Goal: Information Seeking & Learning: Learn about a topic

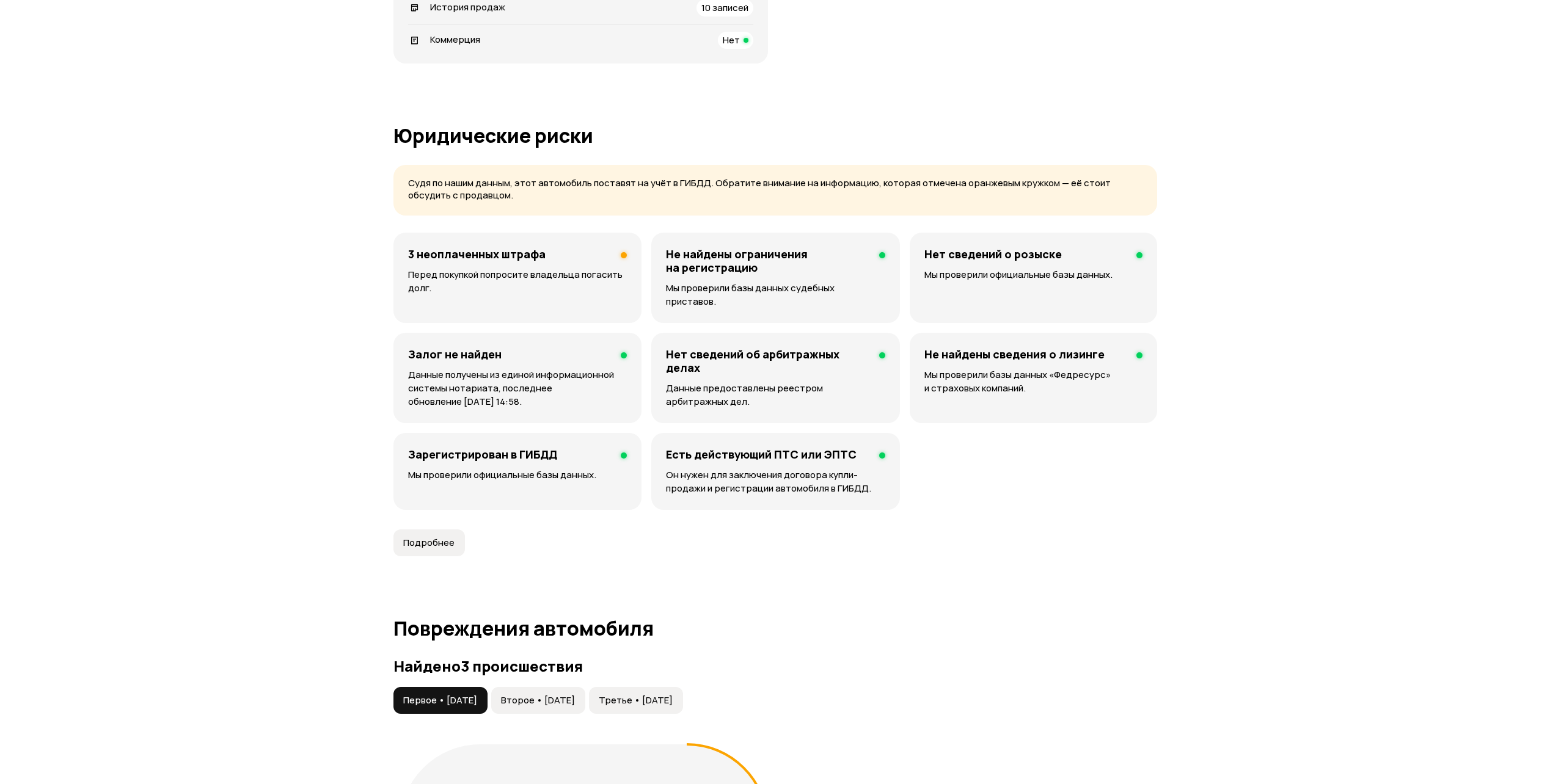
scroll to position [1039, 0]
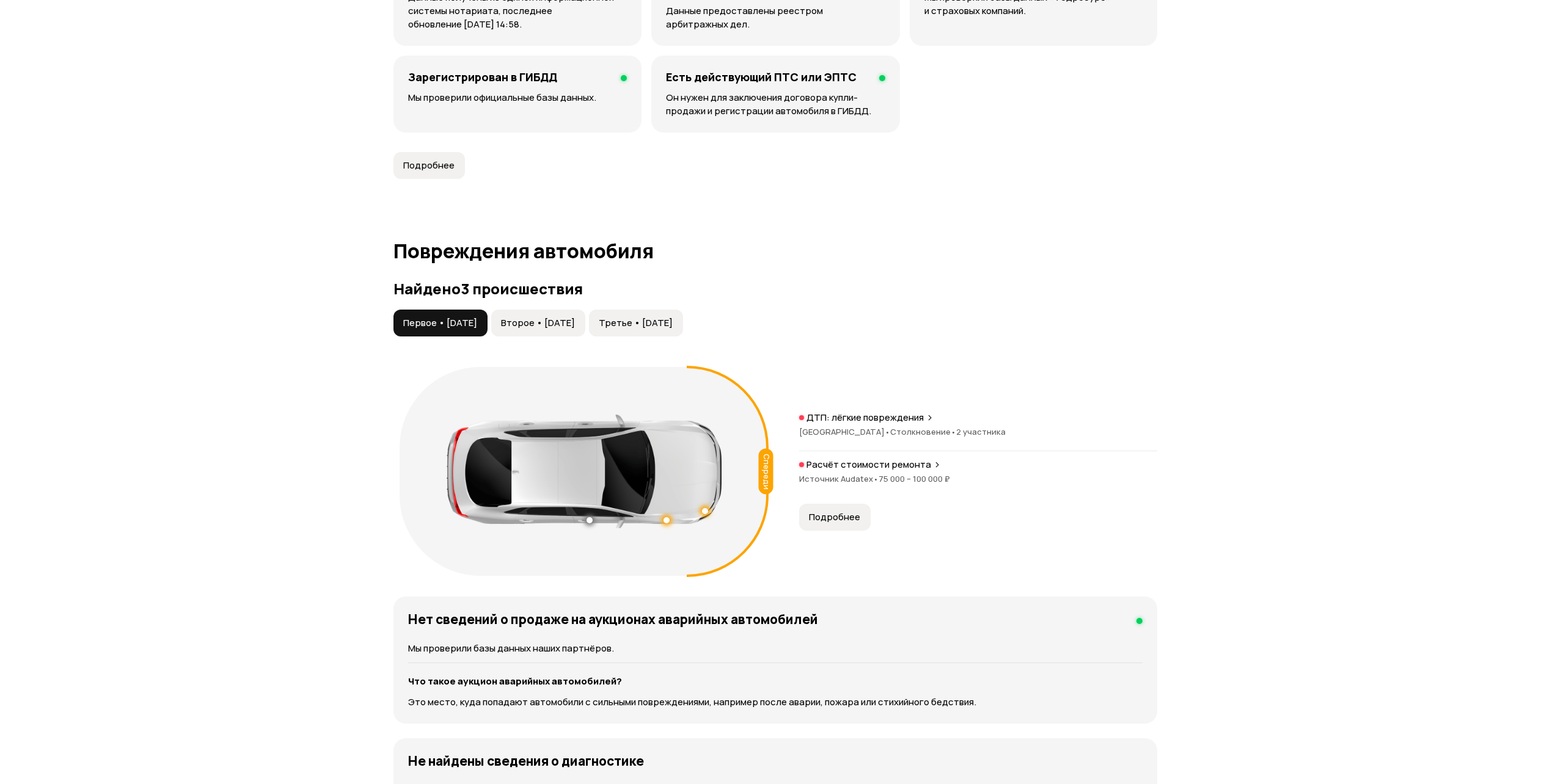
click at [670, 310] on button "Третье • [DATE]" at bounding box center [636, 323] width 94 height 27
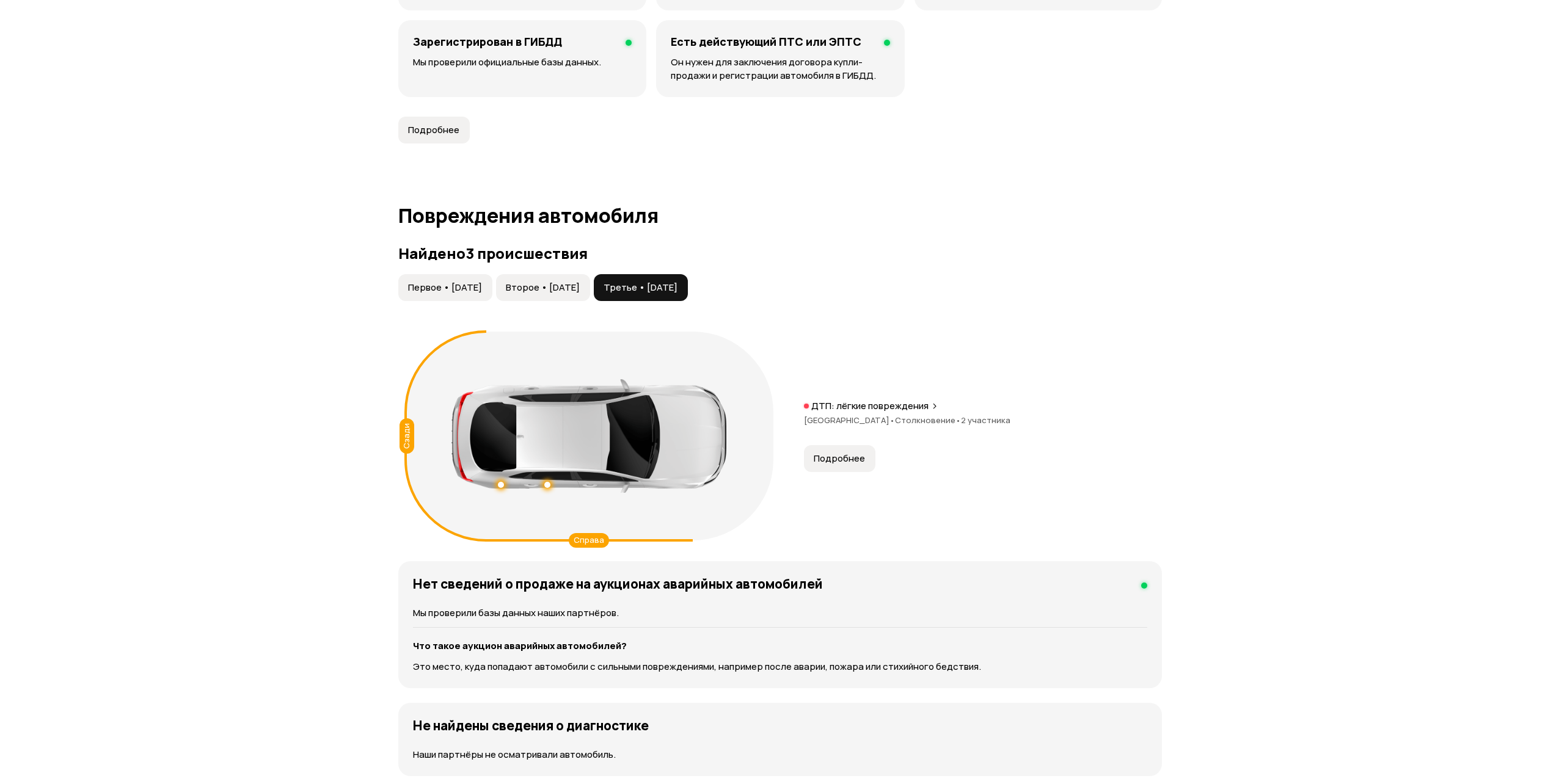
scroll to position [1283, 0]
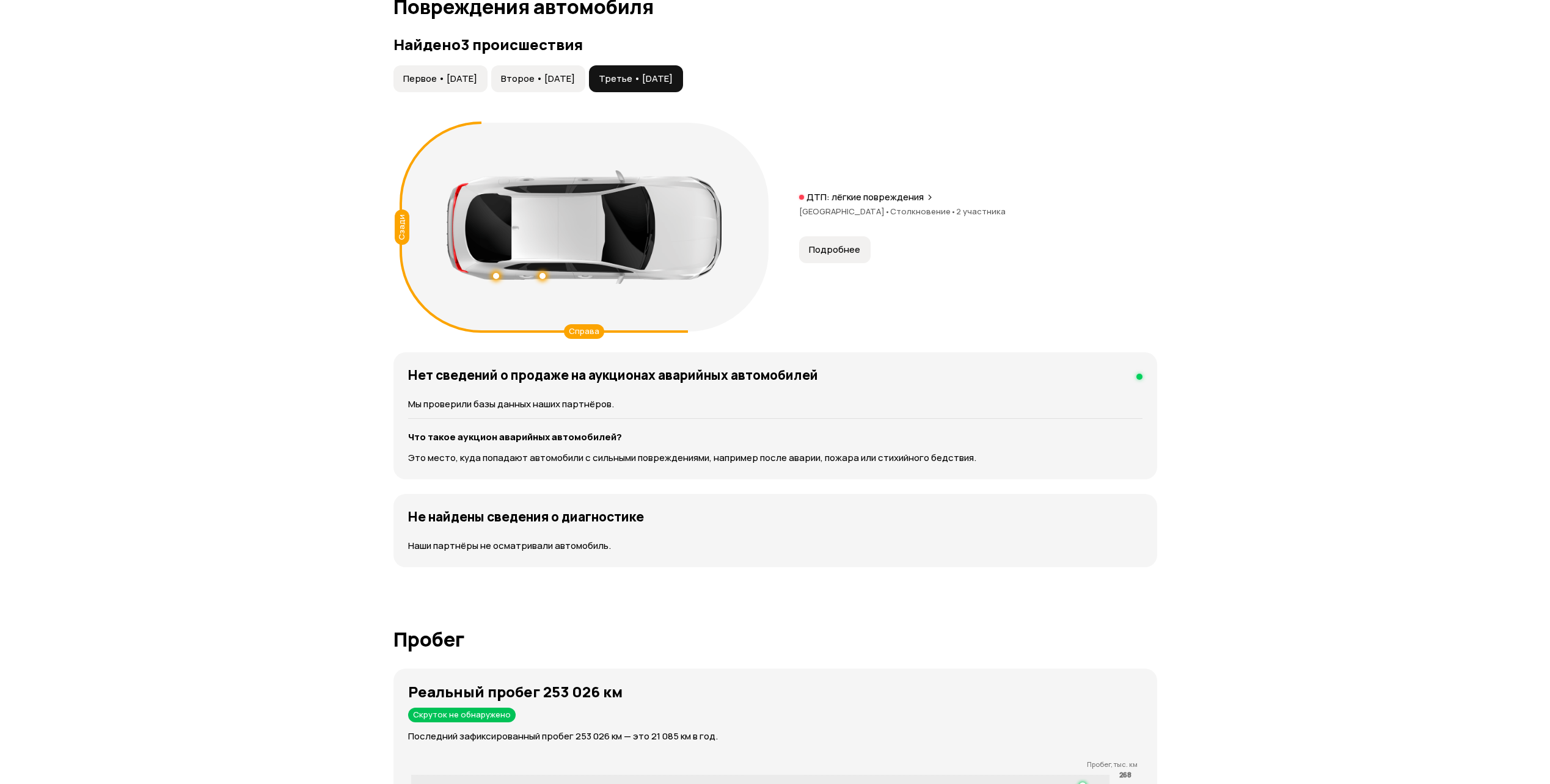
click at [821, 243] on span "Подробнее" at bounding box center [835, 249] width 51 height 12
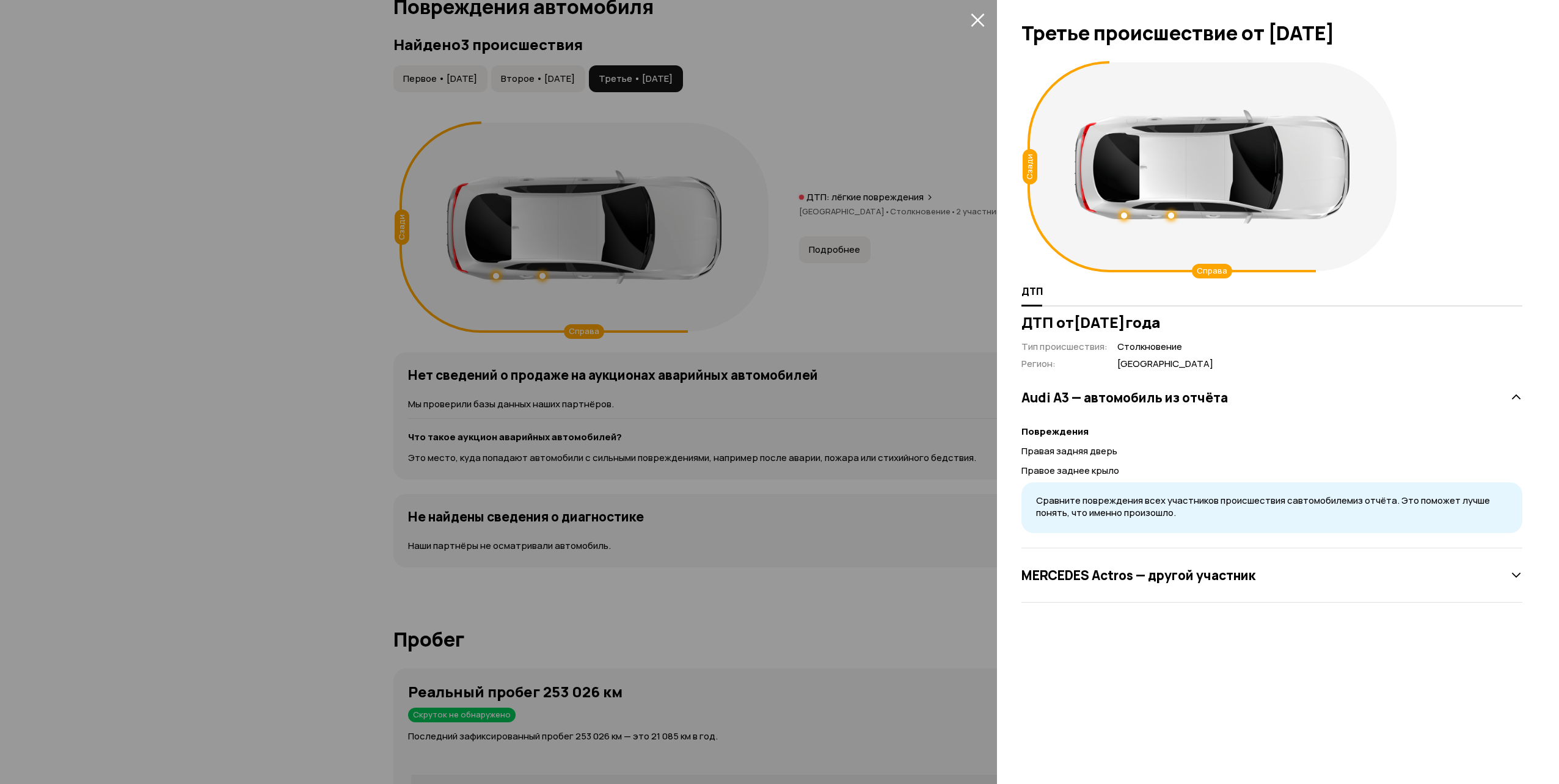
click at [1506, 577] on div "[PERSON_NAME] — другой участник" at bounding box center [1271, 575] width 501 height 24
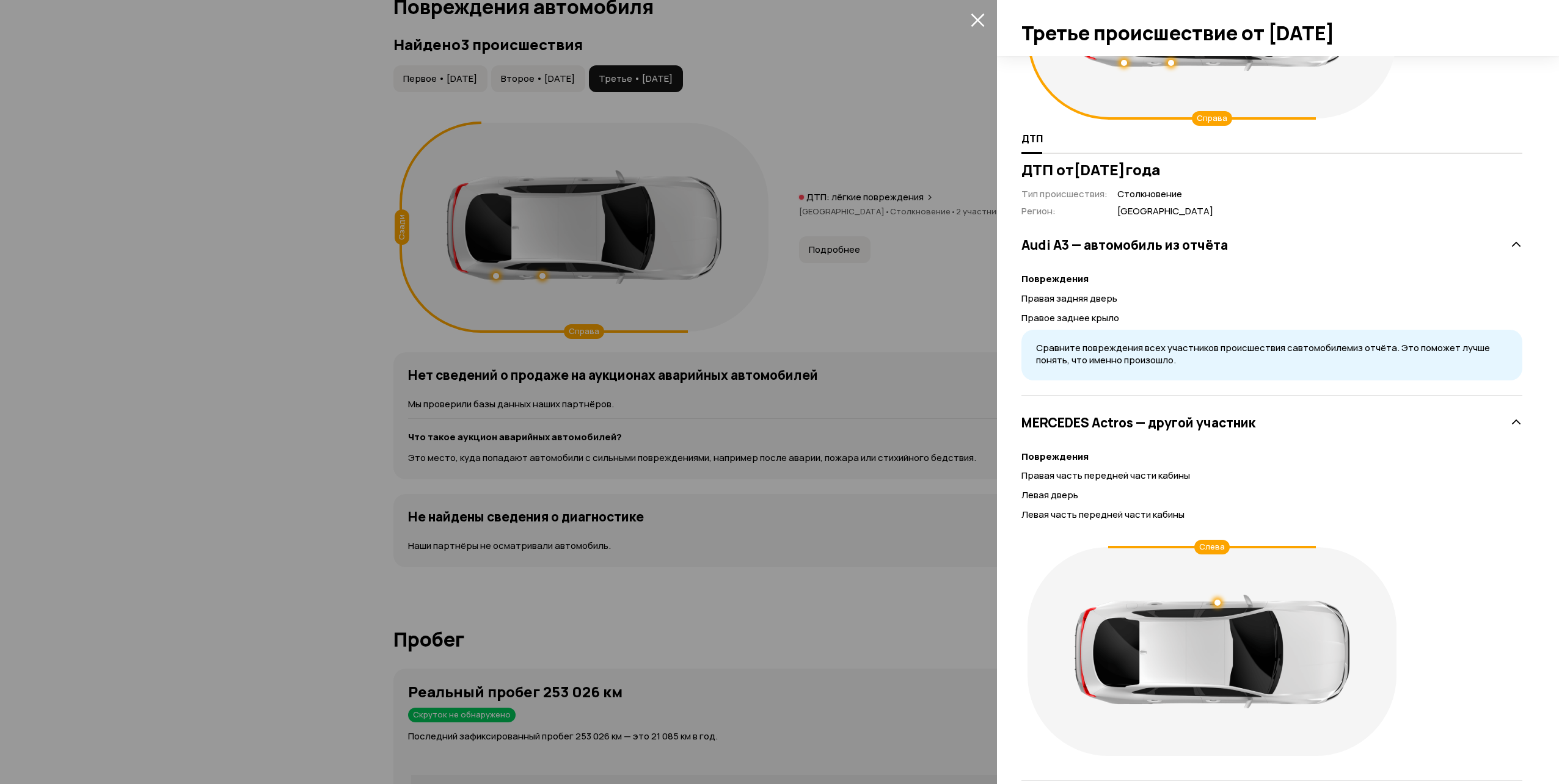
scroll to position [52, 0]
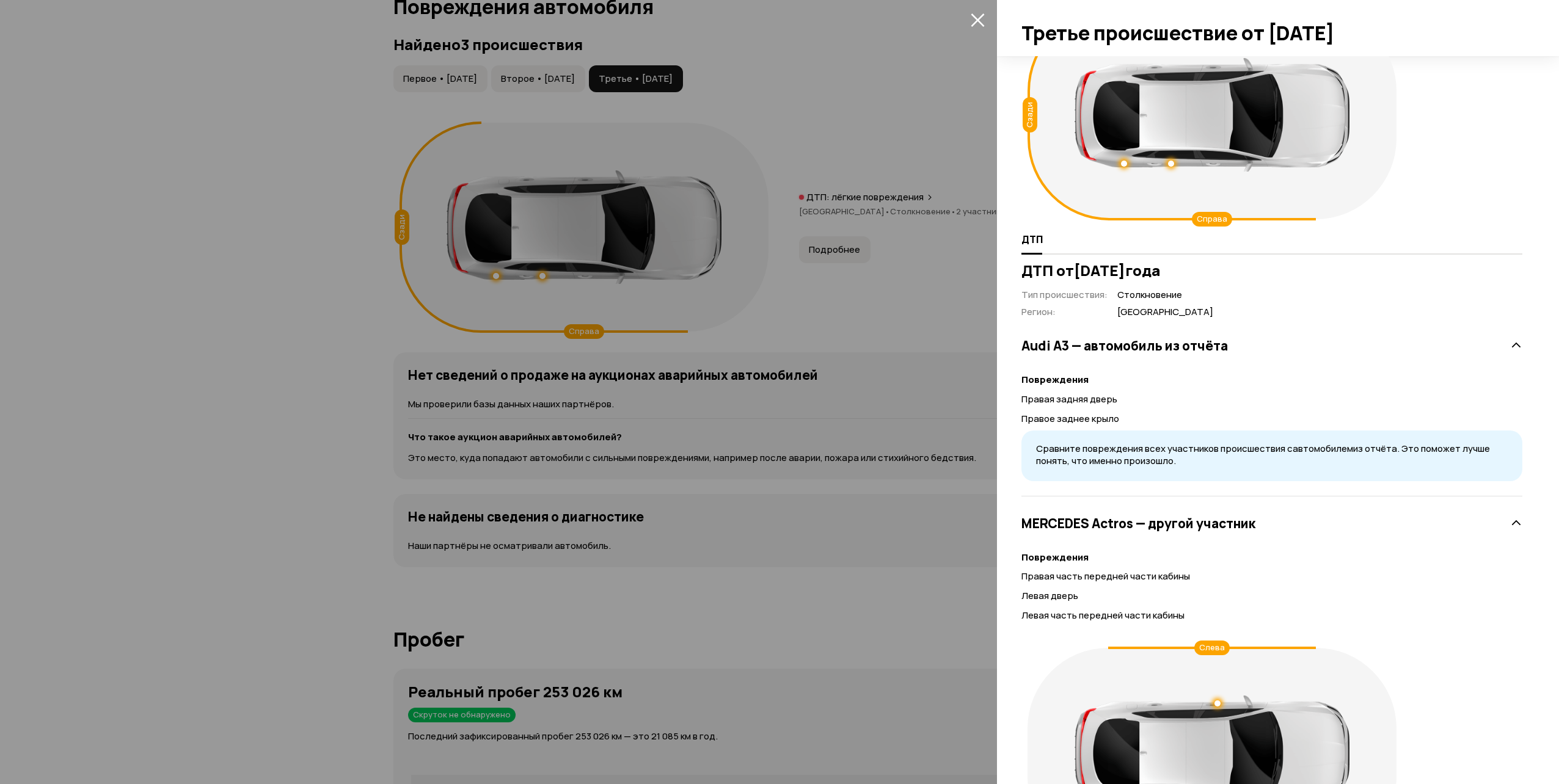
click at [1504, 531] on div "[PERSON_NAME] — другой участник" at bounding box center [1271, 523] width 501 height 24
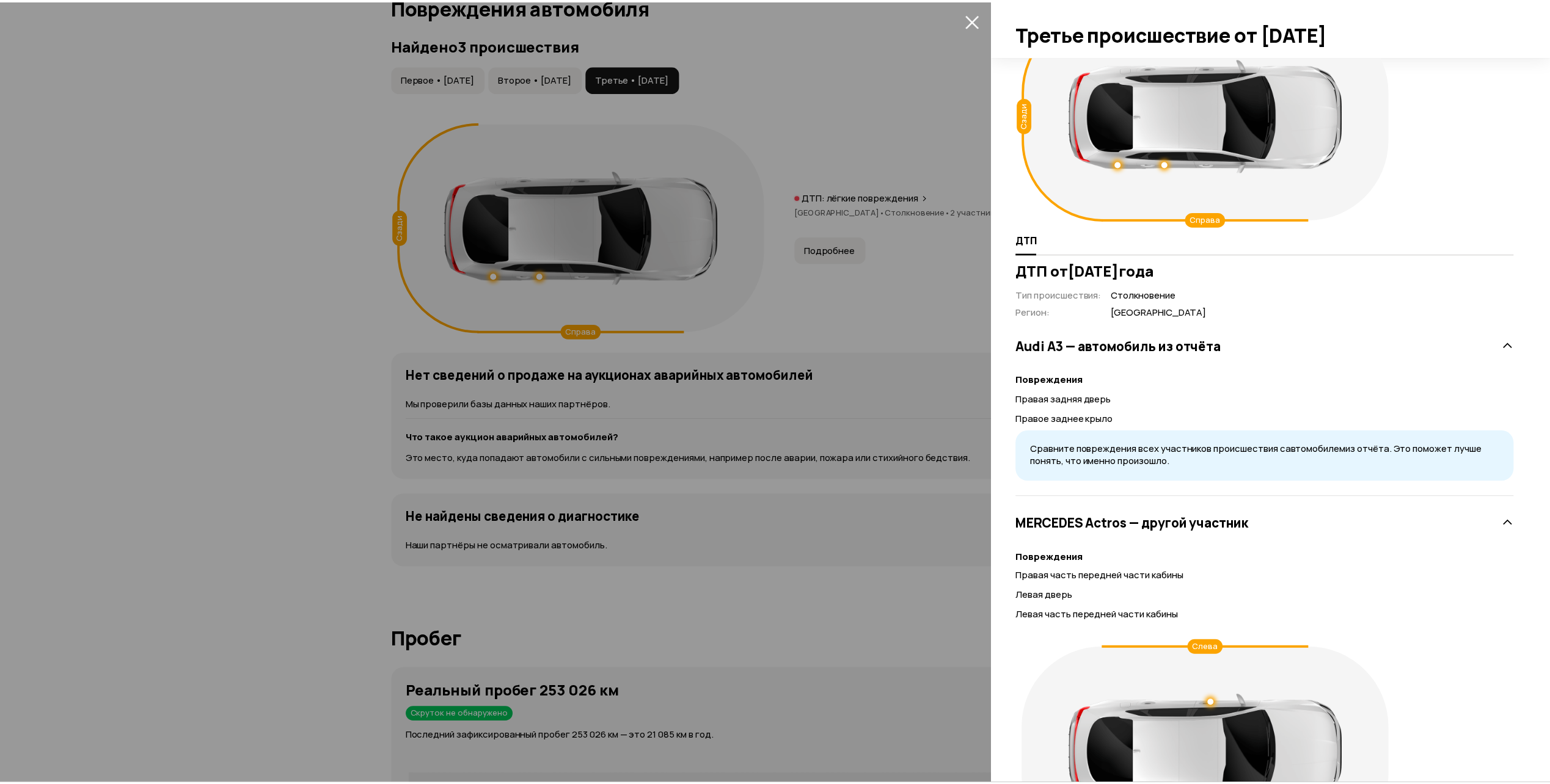
scroll to position [0, 0]
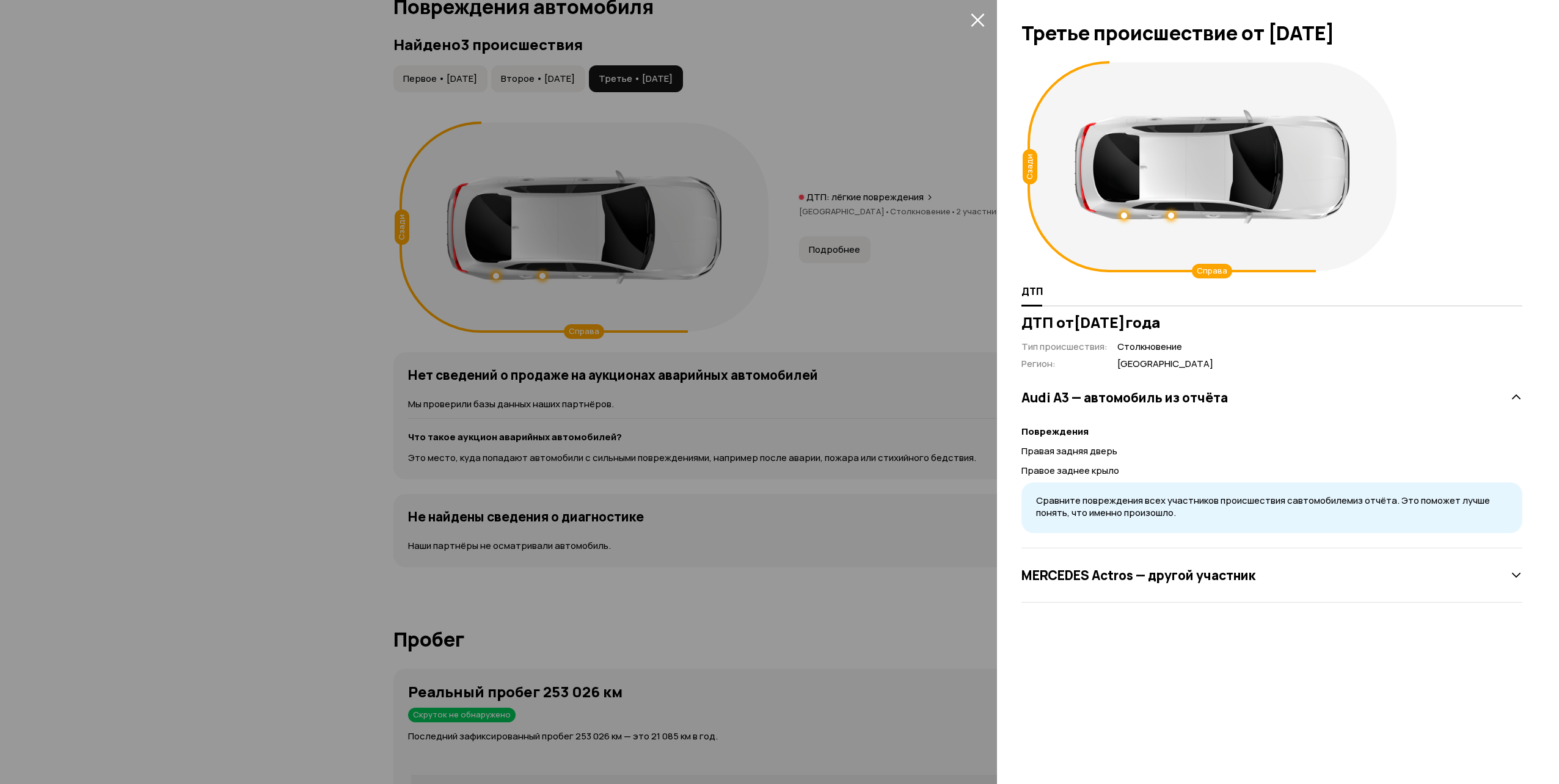
click at [575, 72] on div at bounding box center [780, 392] width 1559 height 784
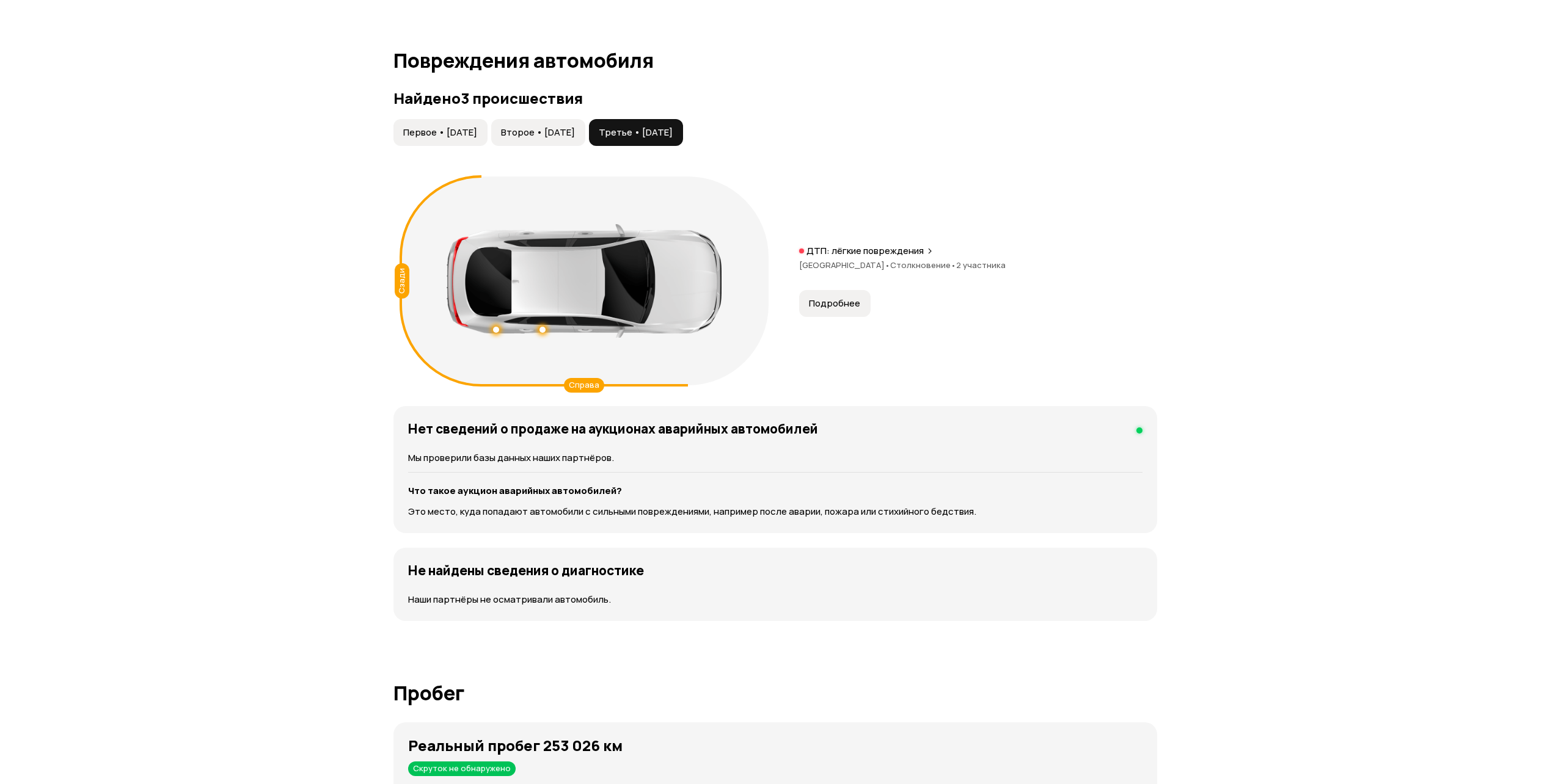
scroll to position [1222, 0]
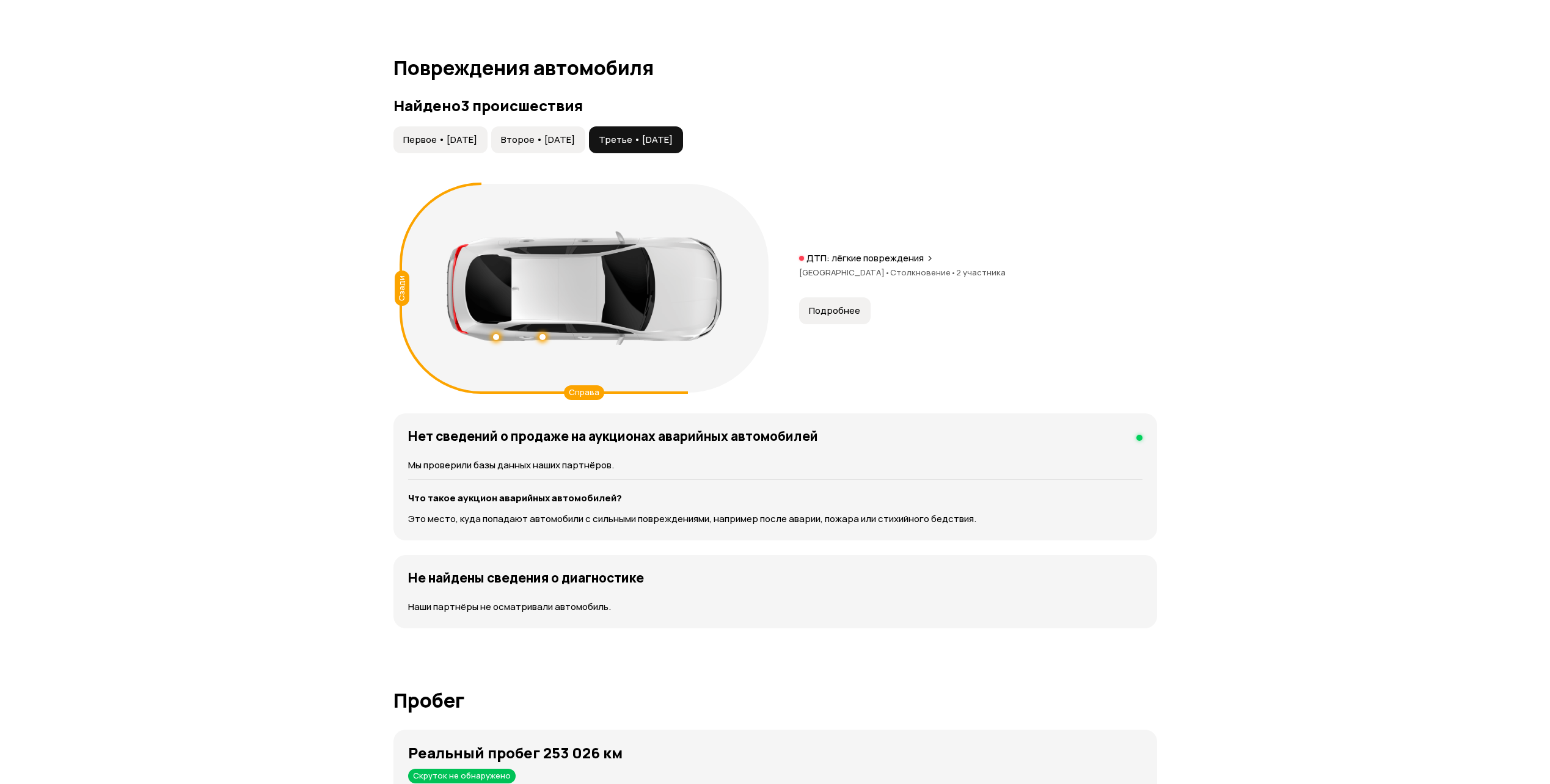
click at [575, 134] on span "Второе • [DATE]" at bounding box center [537, 139] width 74 height 12
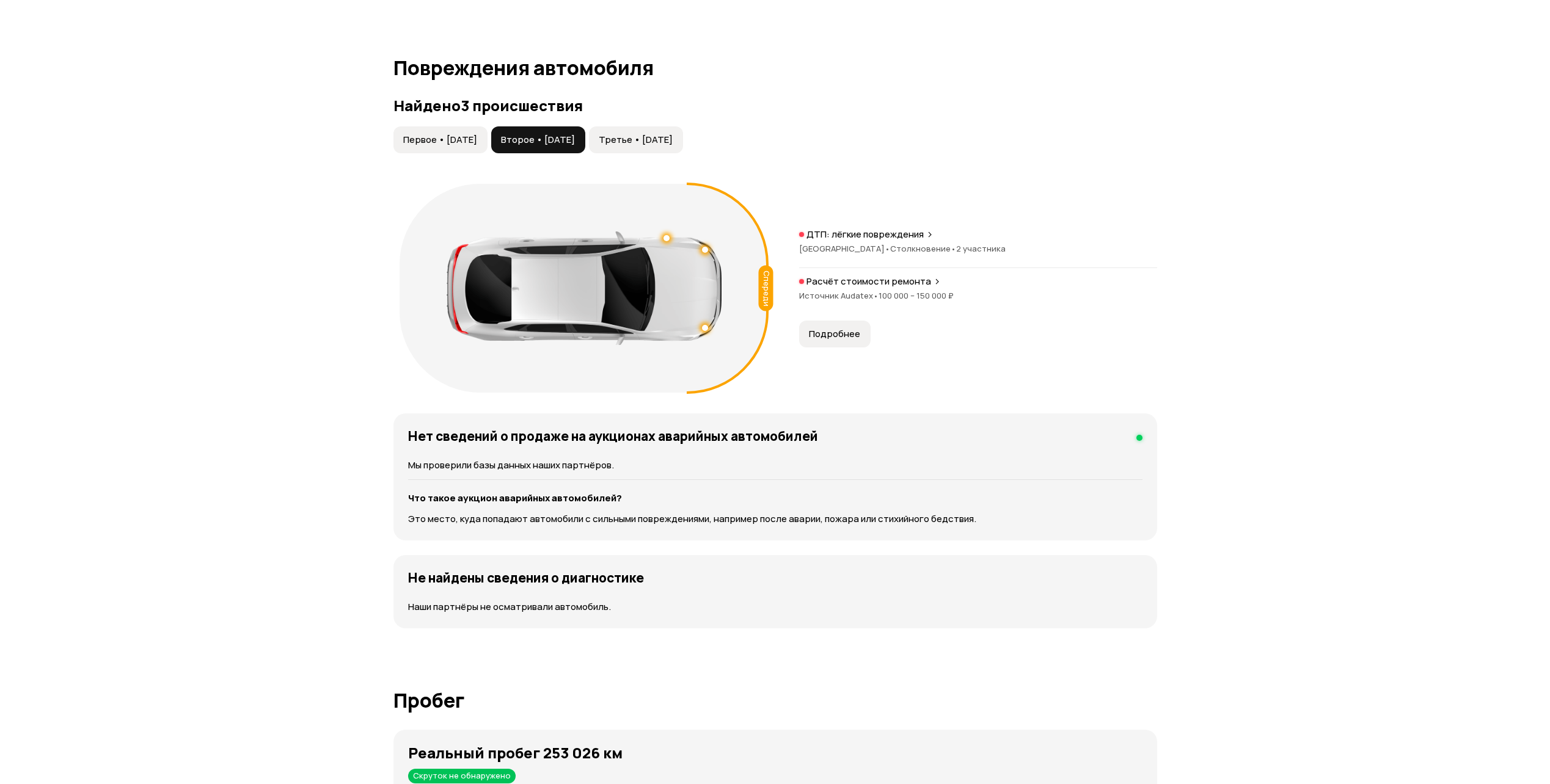
click at [673, 134] on span "Третье • [DATE]" at bounding box center [636, 139] width 74 height 12
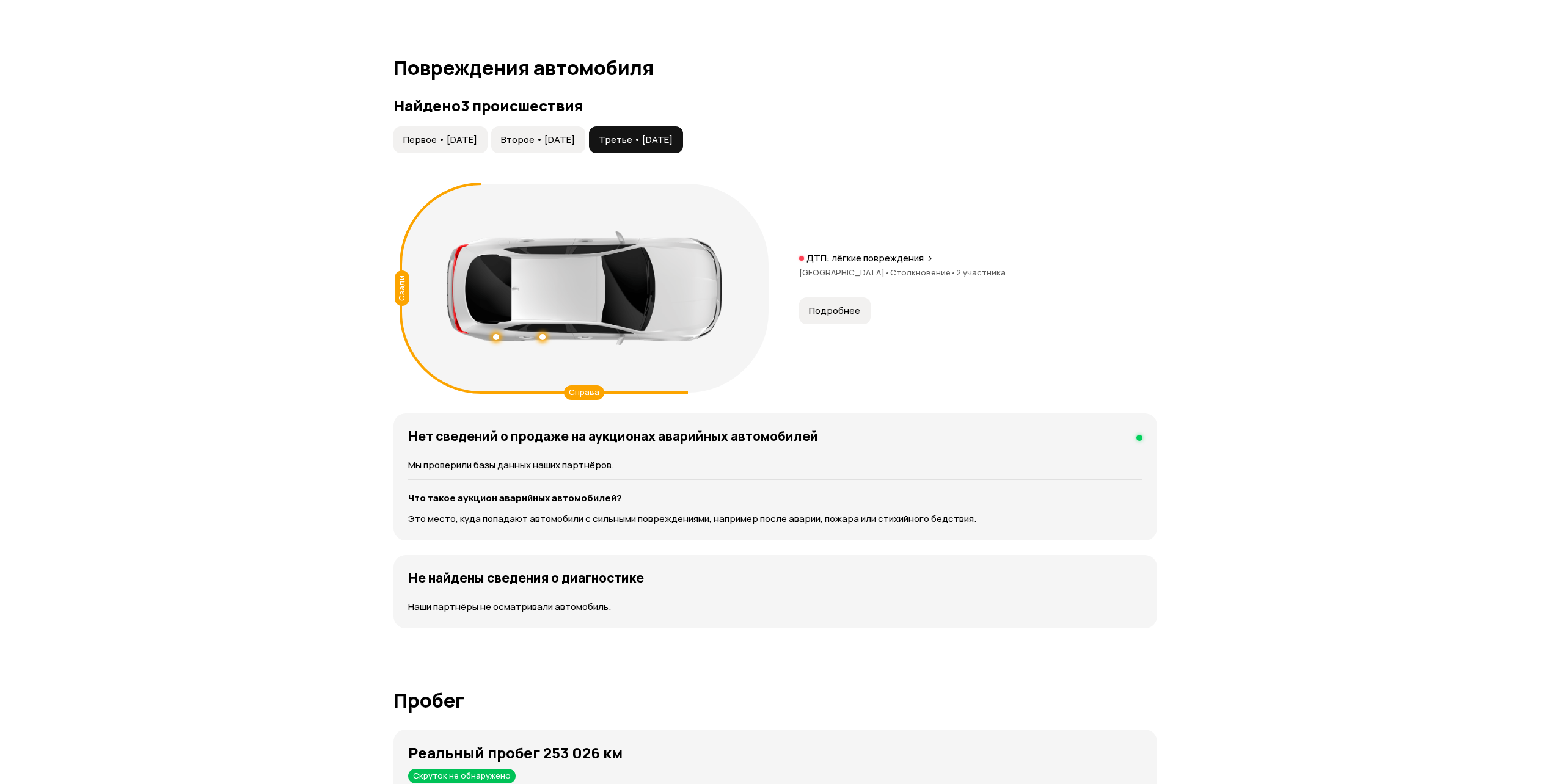
click at [443, 133] on button "Первое • [DATE]" at bounding box center [441, 139] width 94 height 27
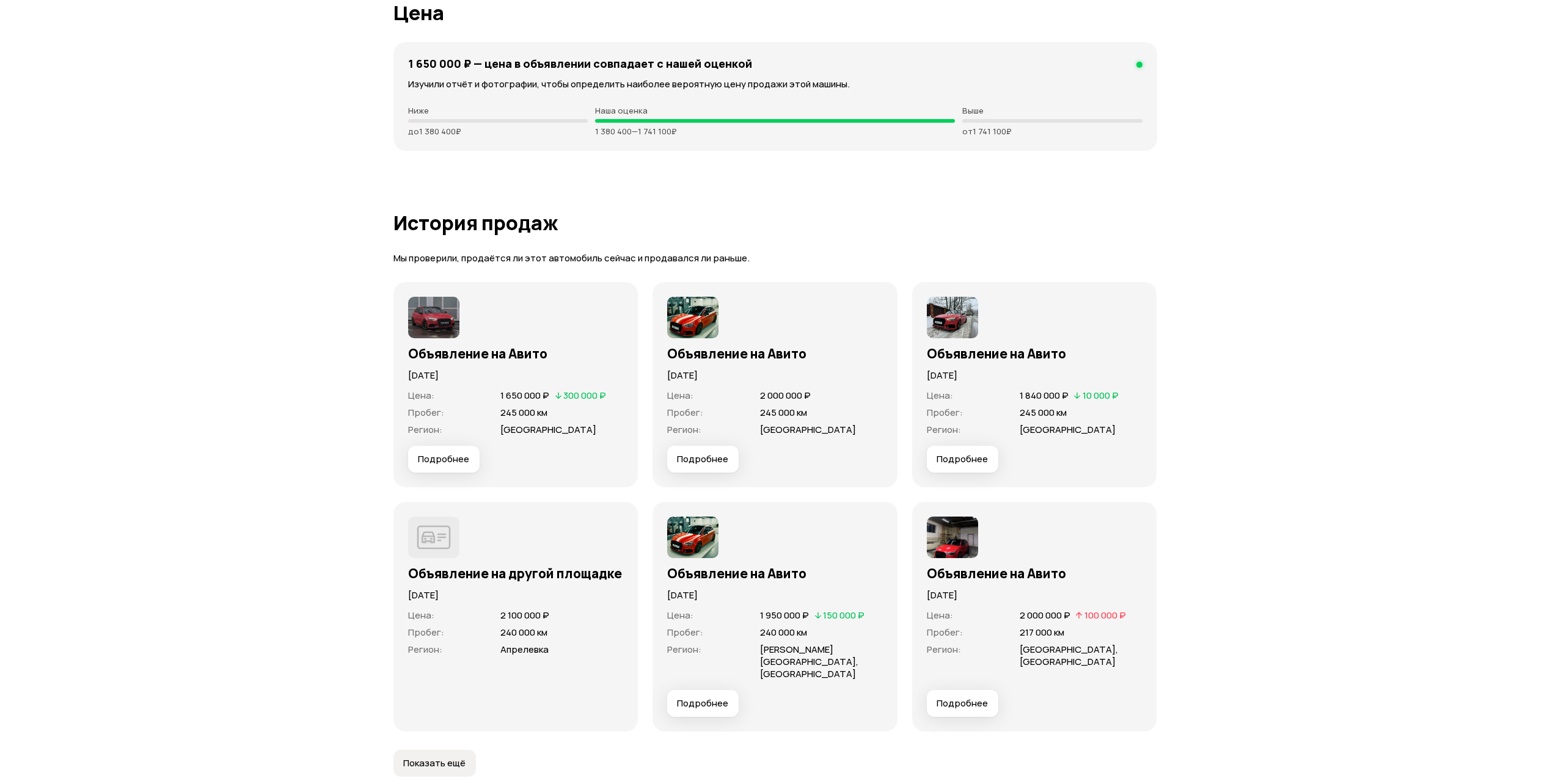
scroll to position [3665, 0]
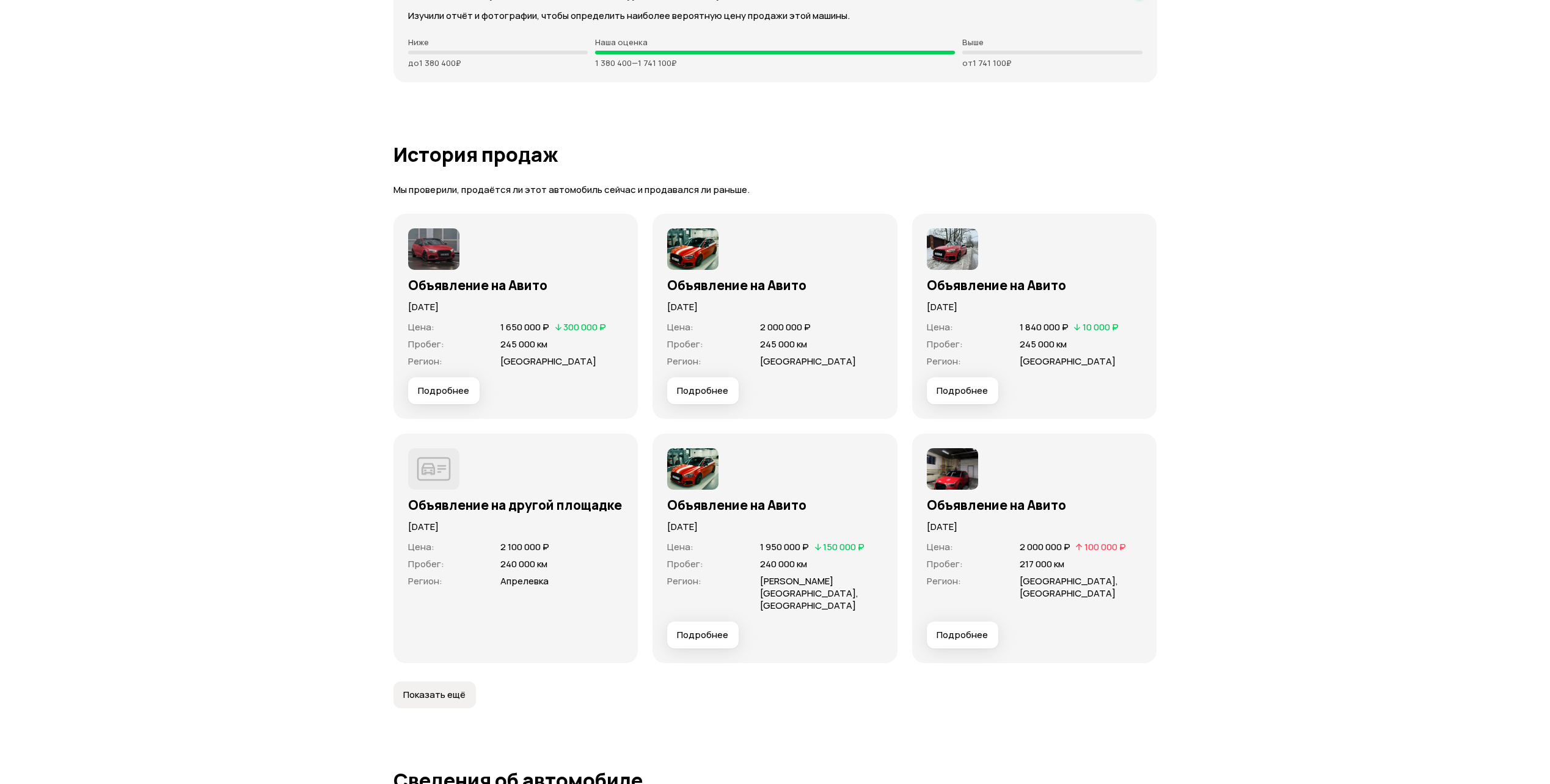
click at [433, 238] on img at bounding box center [433, 249] width 51 height 41
click at [446, 385] on span "Подробнее" at bounding box center [443, 391] width 51 height 12
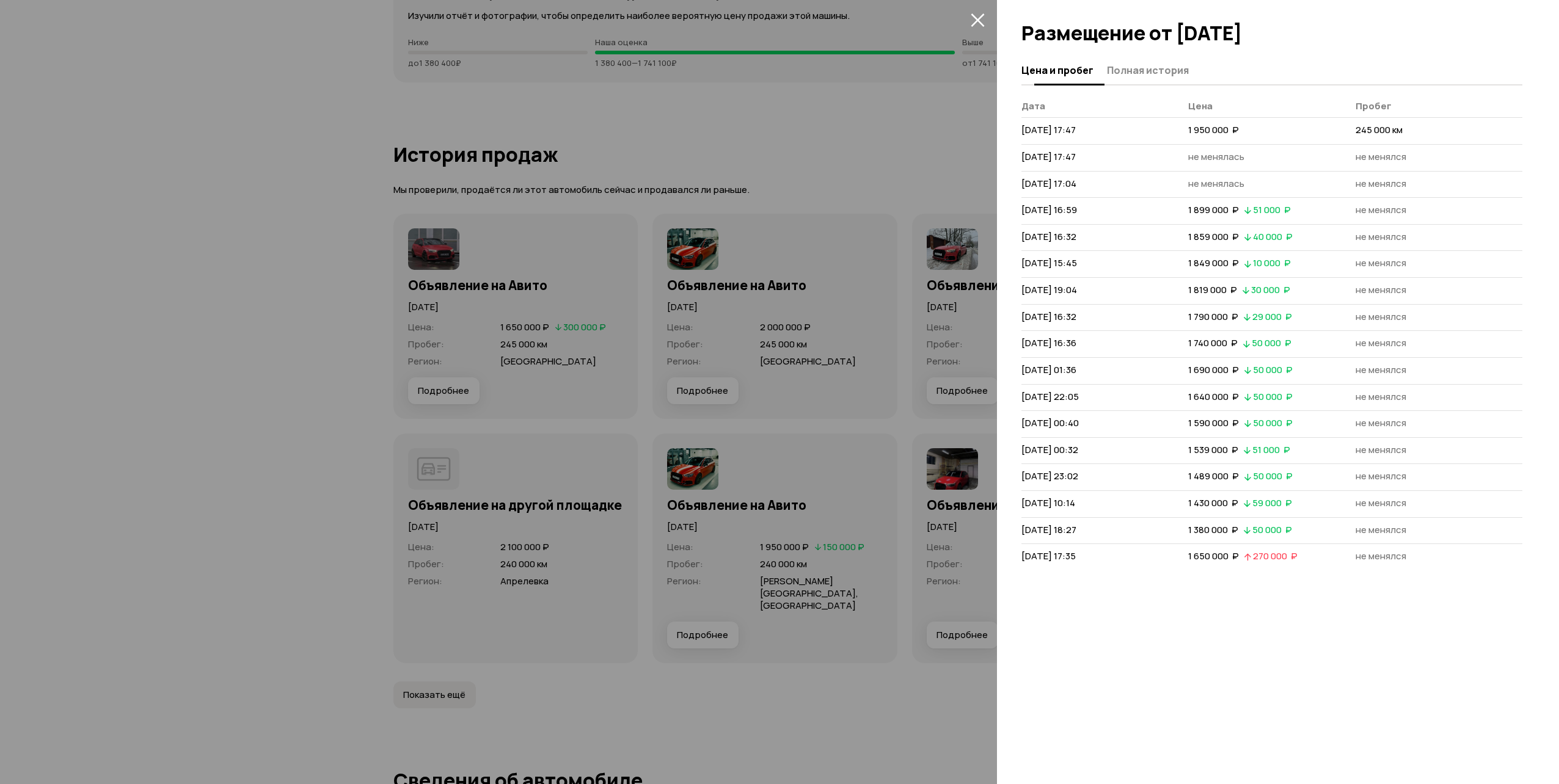
click at [1170, 71] on span "Полная история" at bounding box center [1147, 70] width 82 height 12
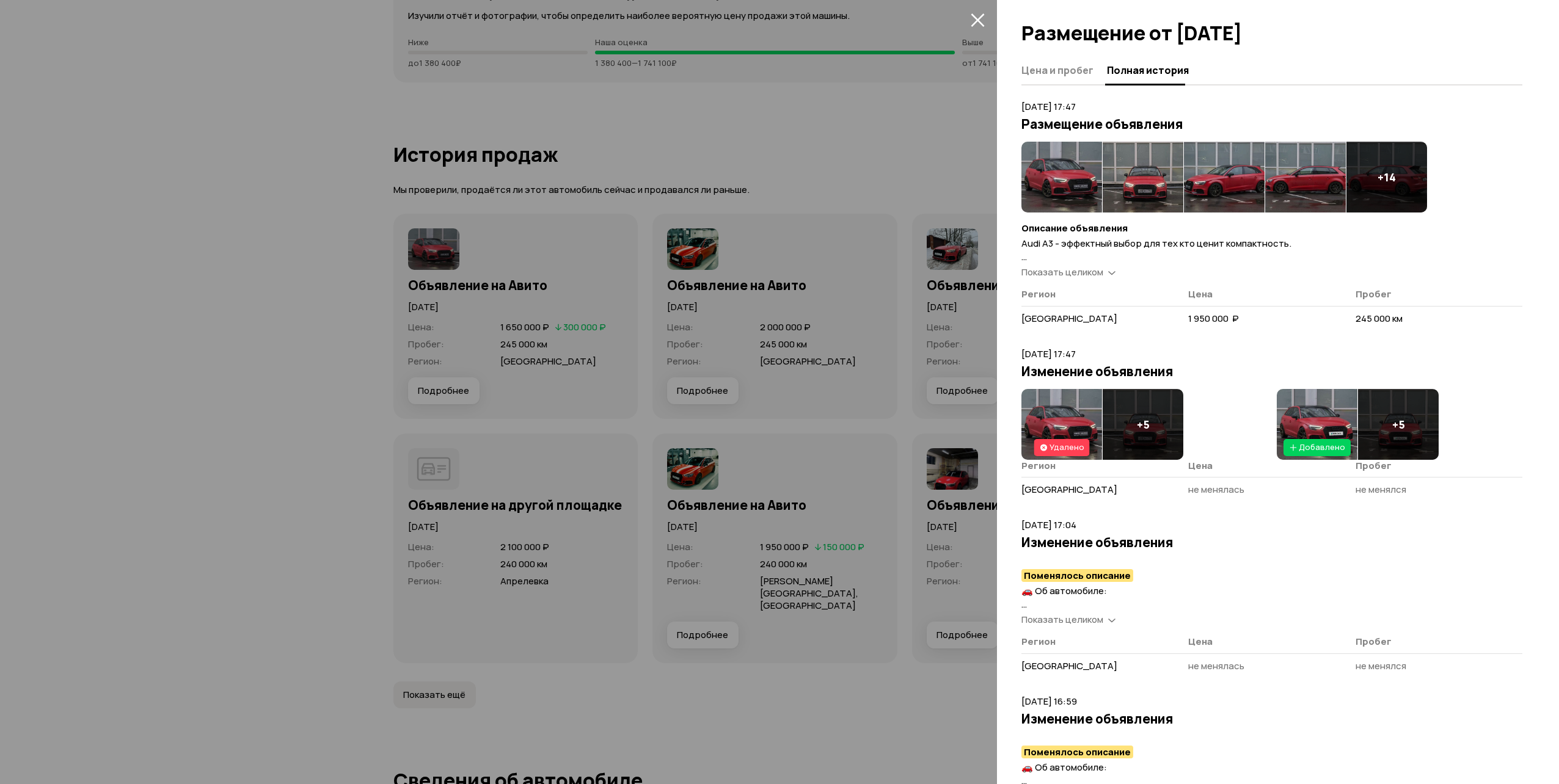
click at [1146, 425] on h4 "+ 5" at bounding box center [1143, 424] width 13 height 14
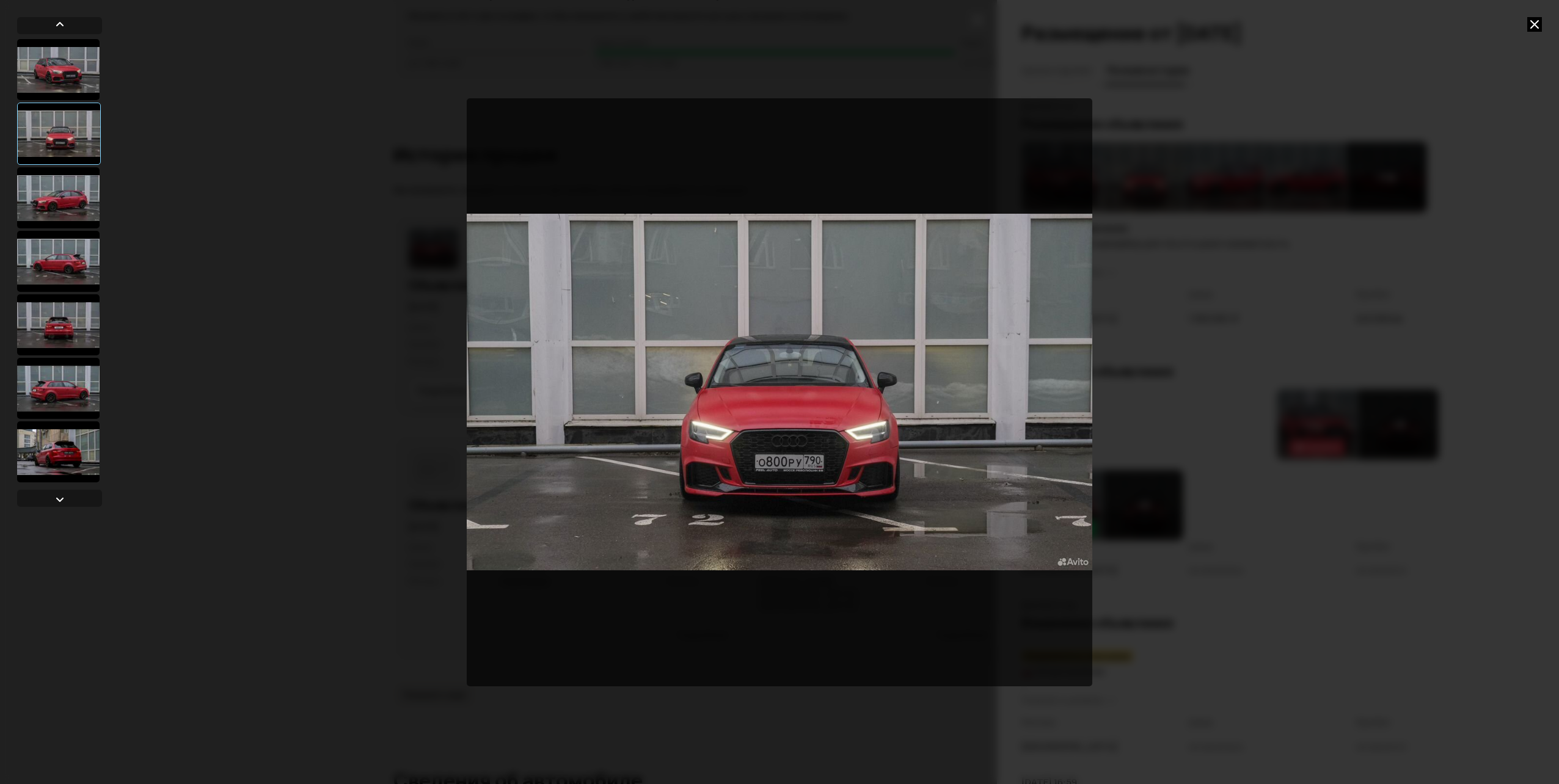
click at [1532, 26] on icon at bounding box center [1534, 24] width 14 height 14
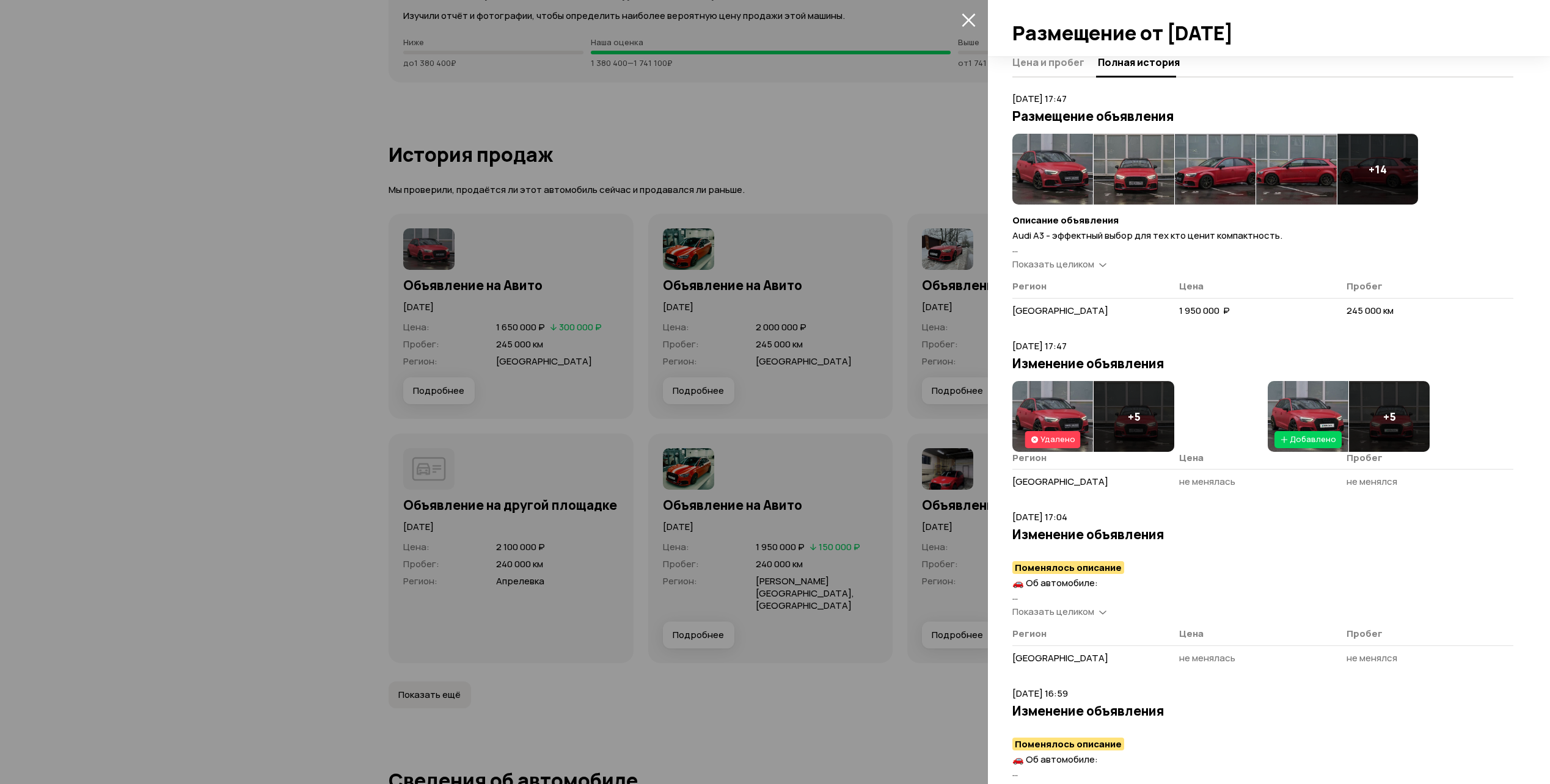
scroll to position [0, 0]
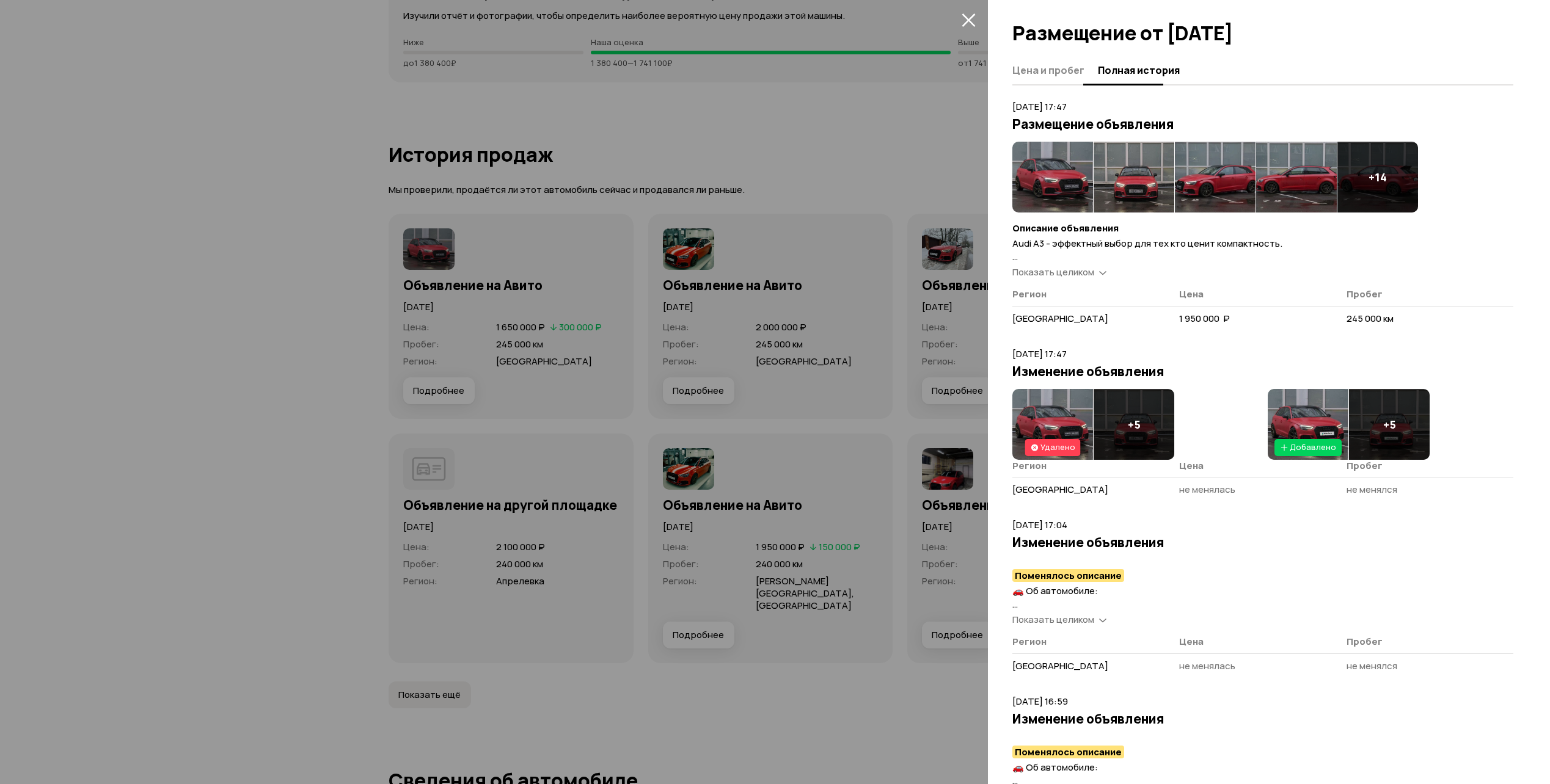
click at [1063, 70] on span "Цена и пробег" at bounding box center [1048, 70] width 72 height 12
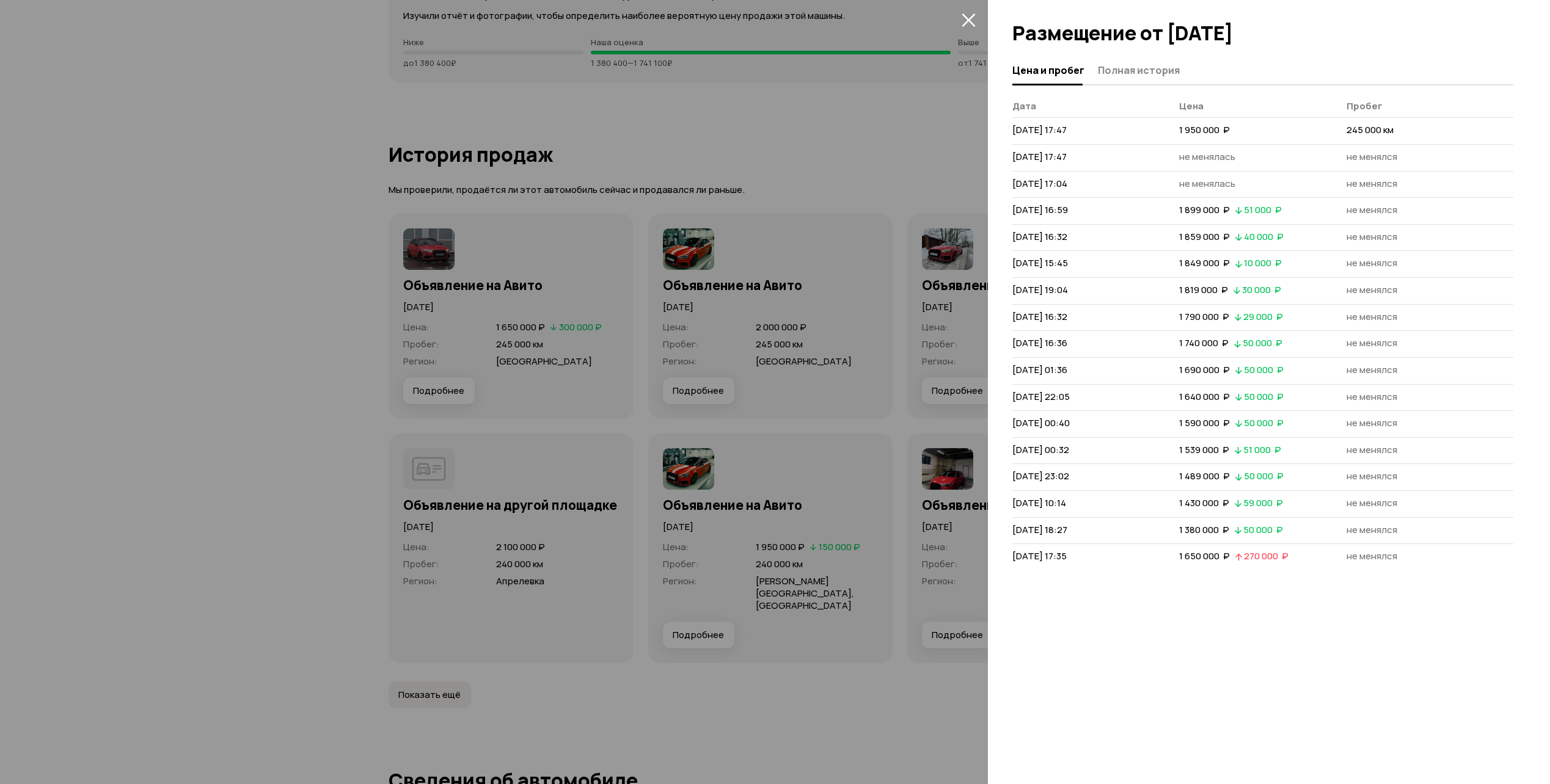
click at [966, 21] on icon "закрыть" at bounding box center [968, 20] width 14 height 14
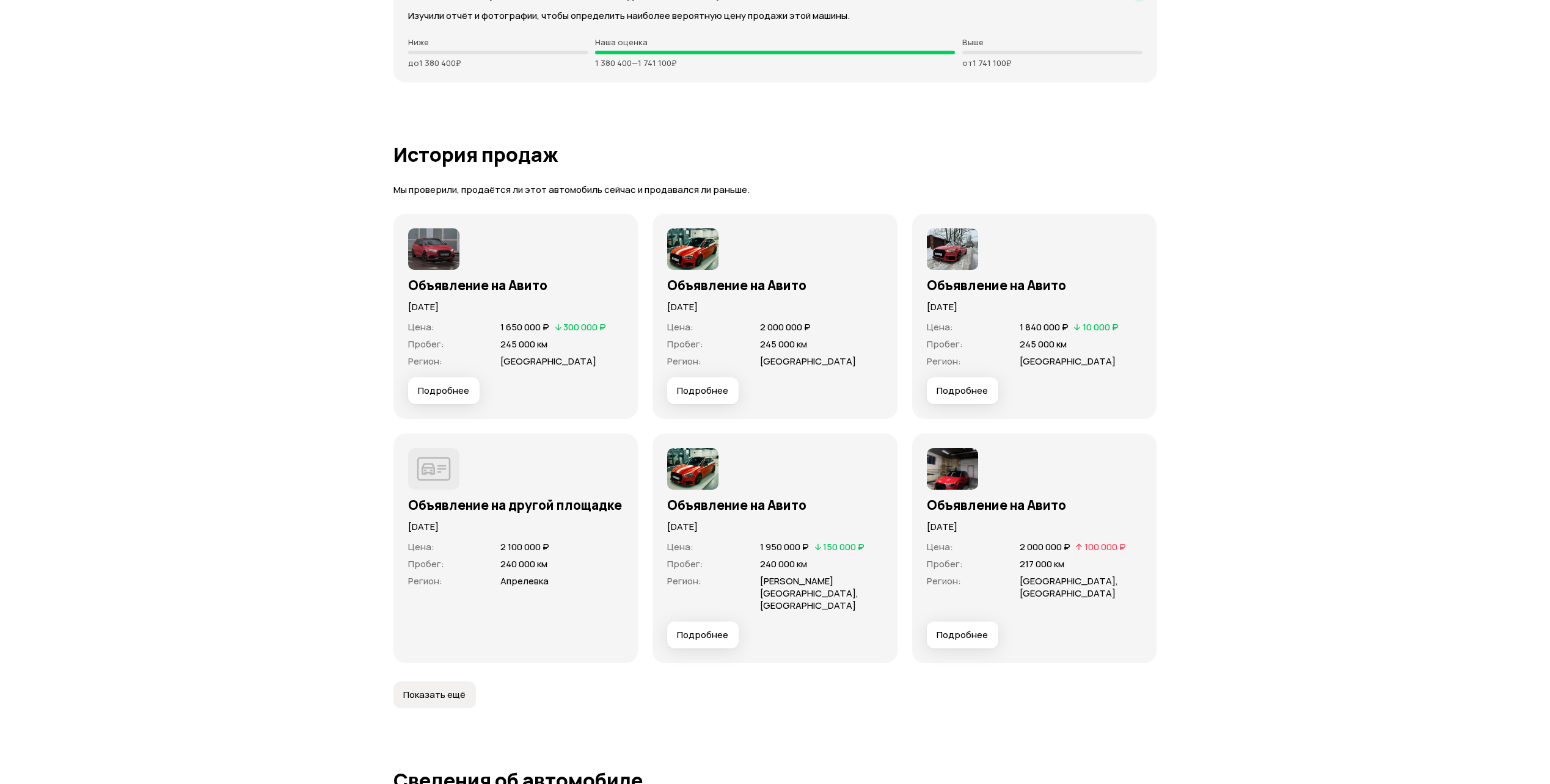
drag, startPoint x: 909, startPoint y: 351, endPoint x: 899, endPoint y: 353, distance: 10.2
click at [904, 363] on div "Объявление на Авито [DATE] Цена : 1 650 000 ₽   300 000 ₽ Пробег : 245 000 км Р…" at bounding box center [775, 438] width 764 height 450
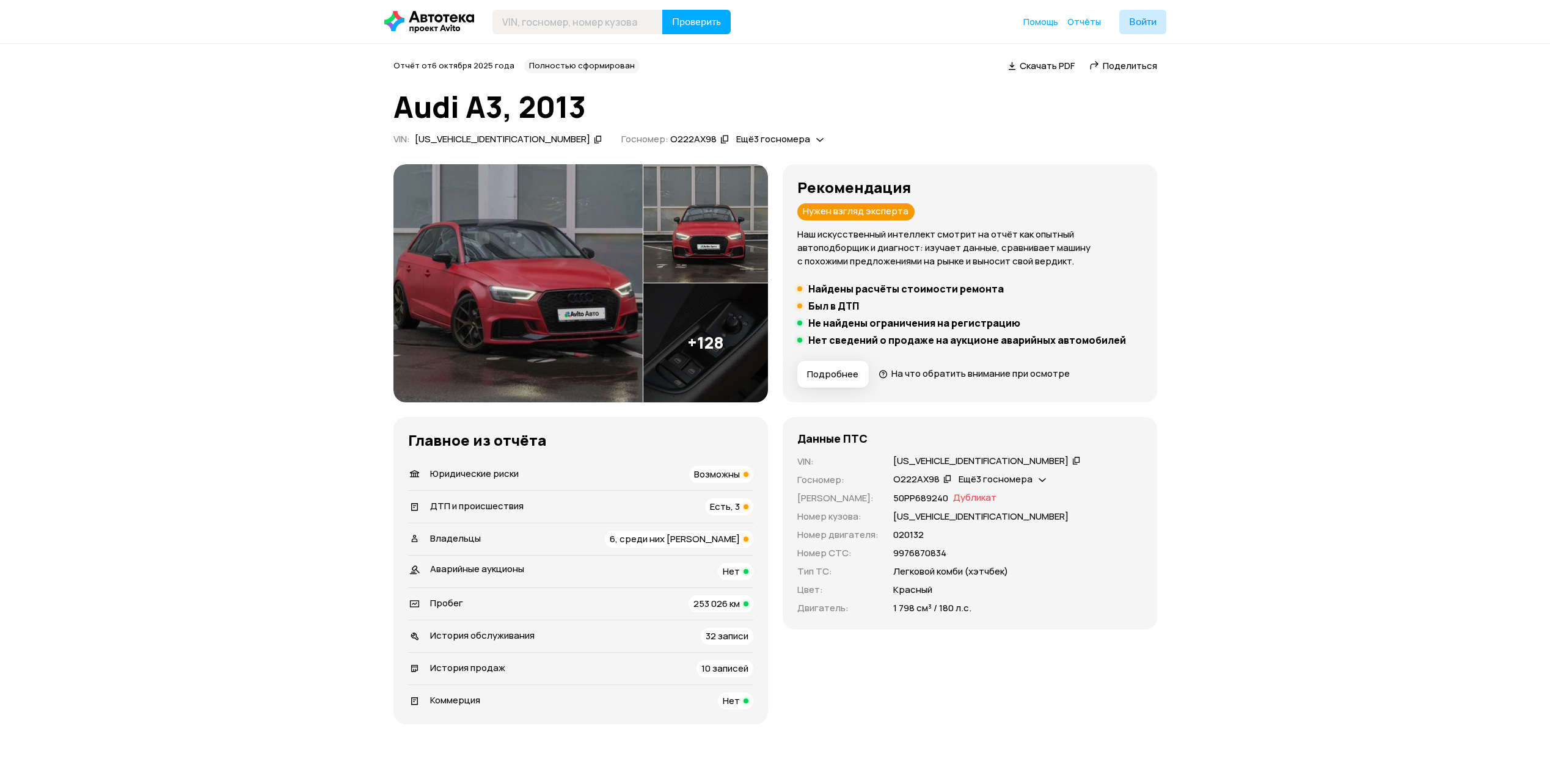
click at [842, 375] on span "Подробнее" at bounding box center [833, 374] width 51 height 12
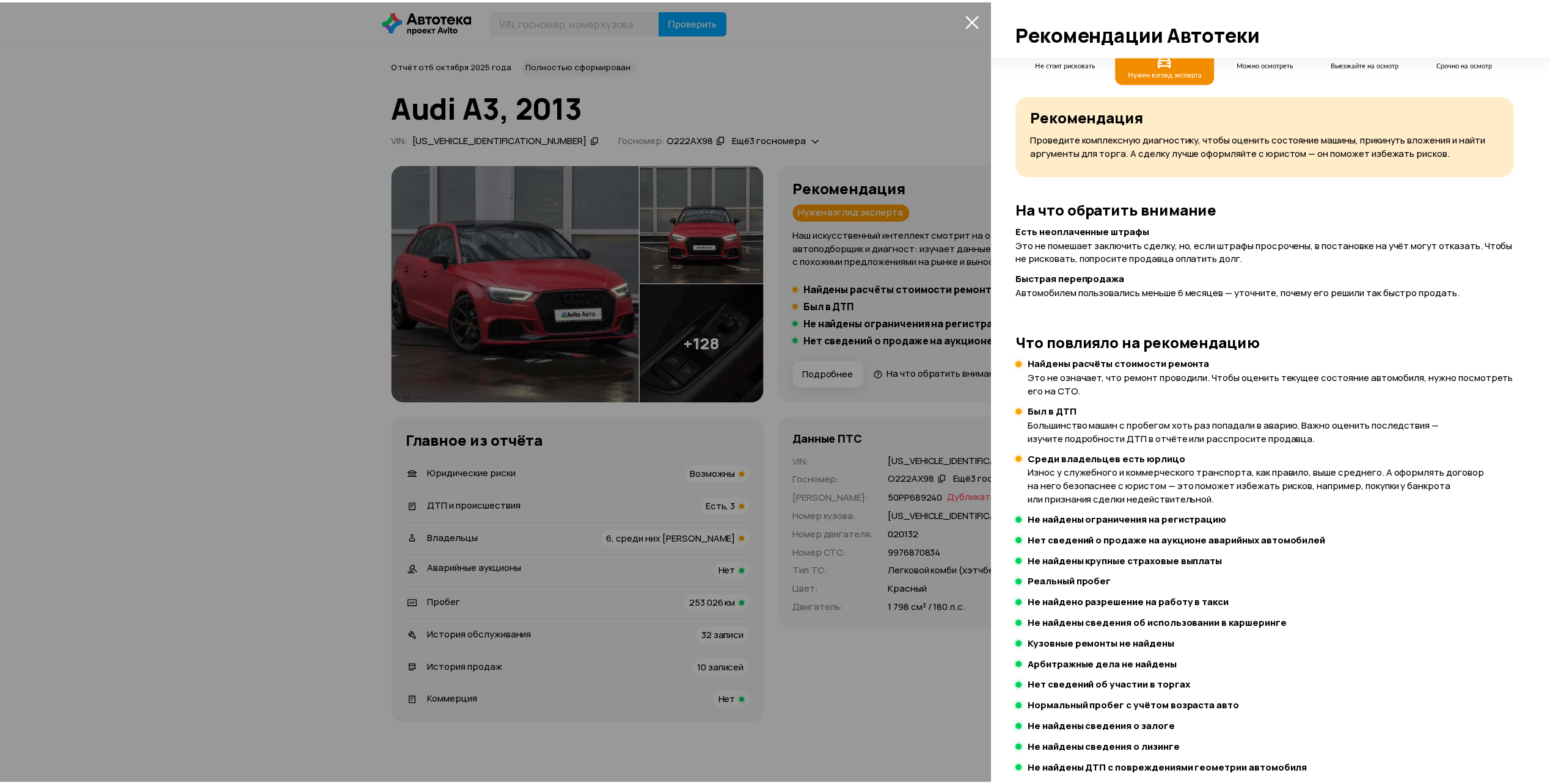
scroll to position [27, 0]
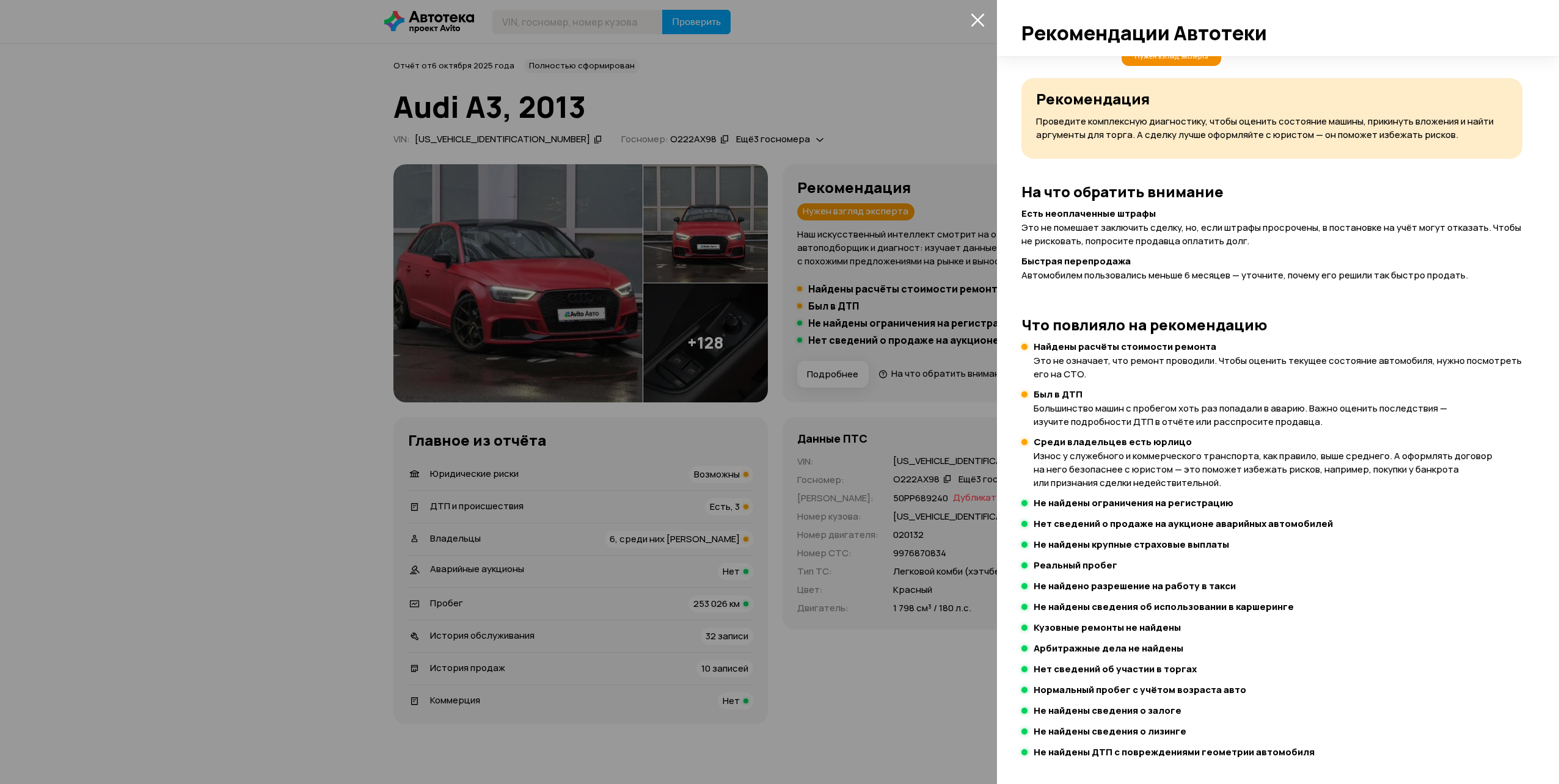
click at [710, 713] on div at bounding box center [780, 392] width 1559 height 784
